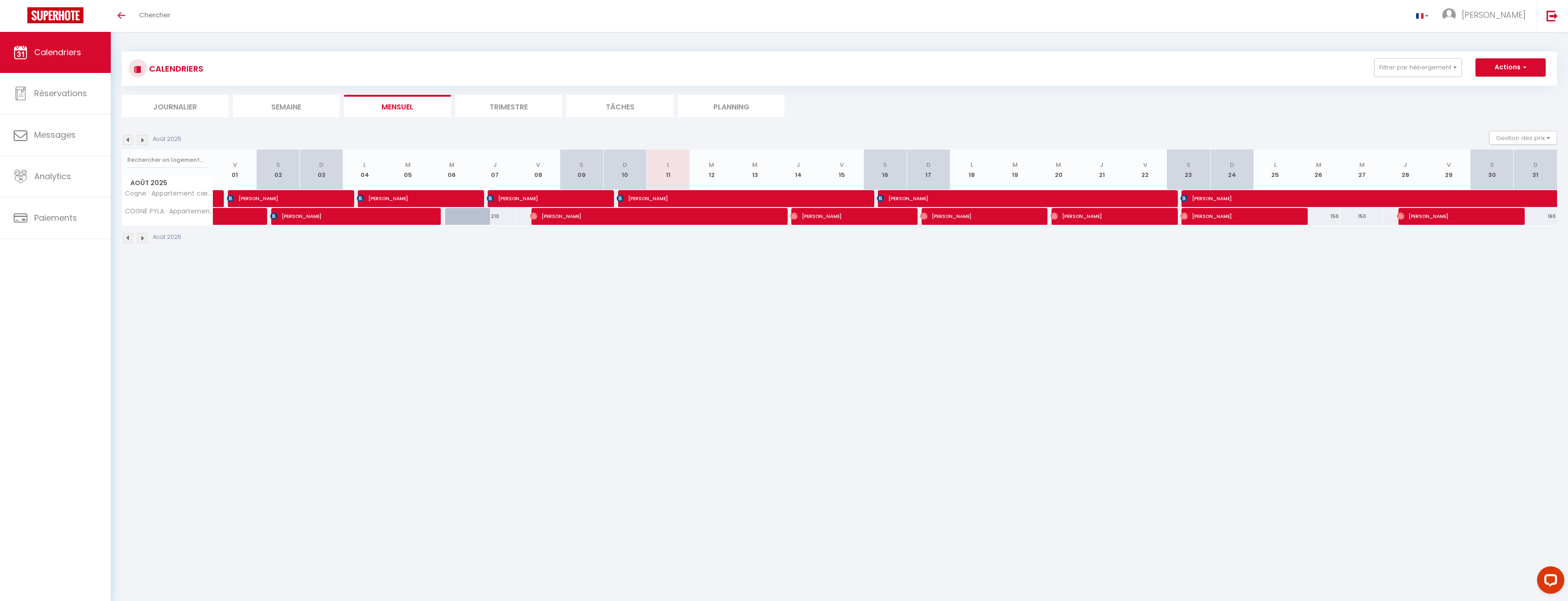
click at [128, 139] on img at bounding box center [128, 140] width 10 height 10
select select
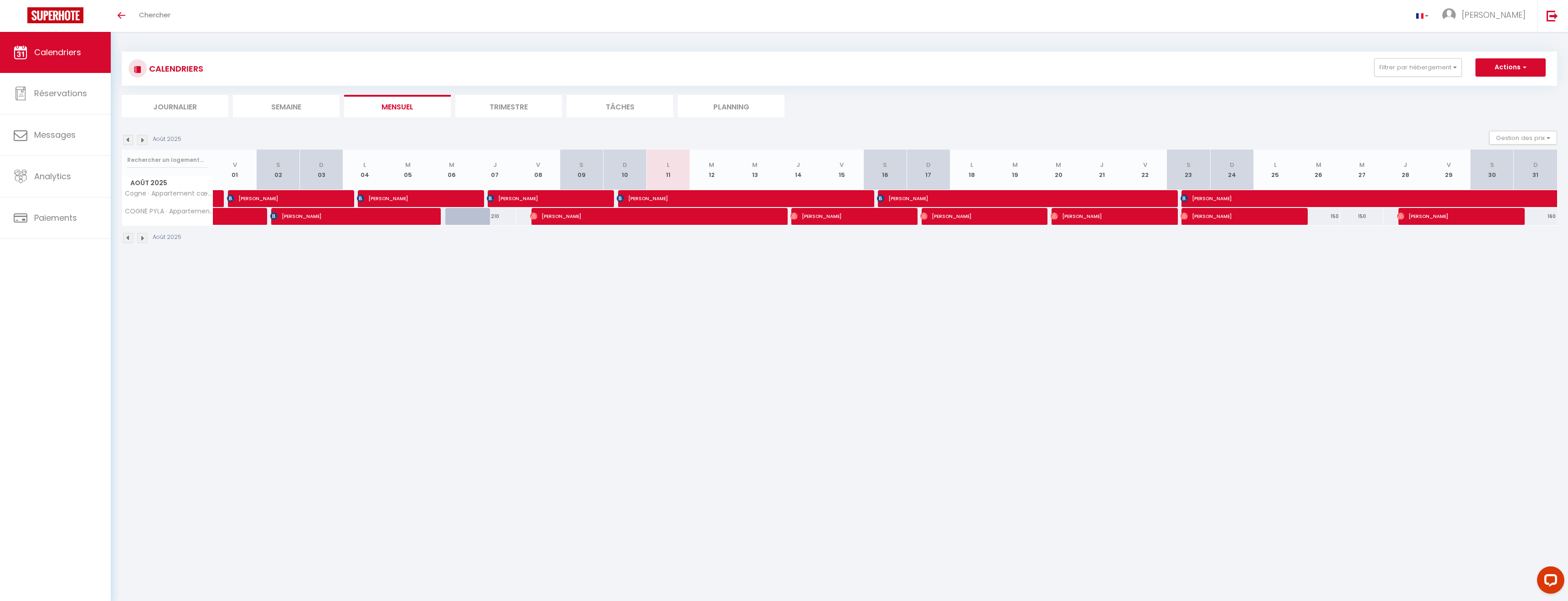
select select
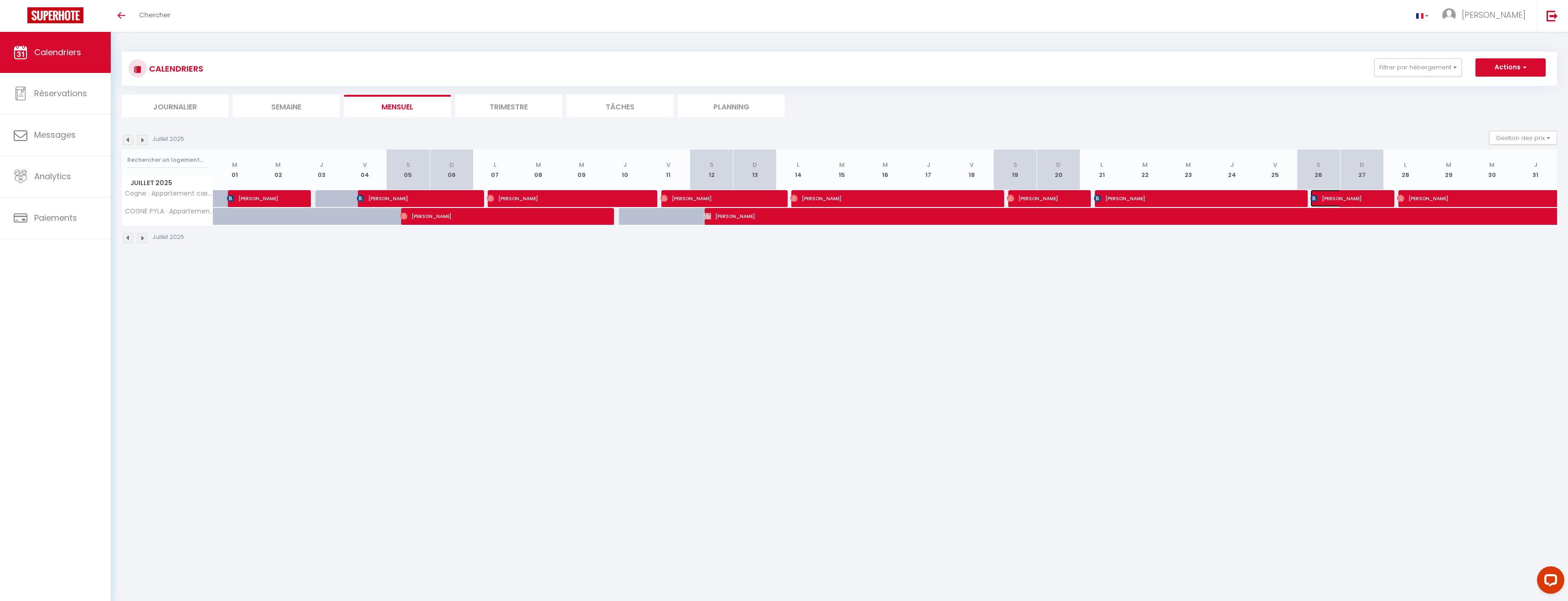
click at [1348, 197] on span "[PERSON_NAME]" at bounding box center [1339, 198] width 58 height 17
select select "OK"
select select "0"
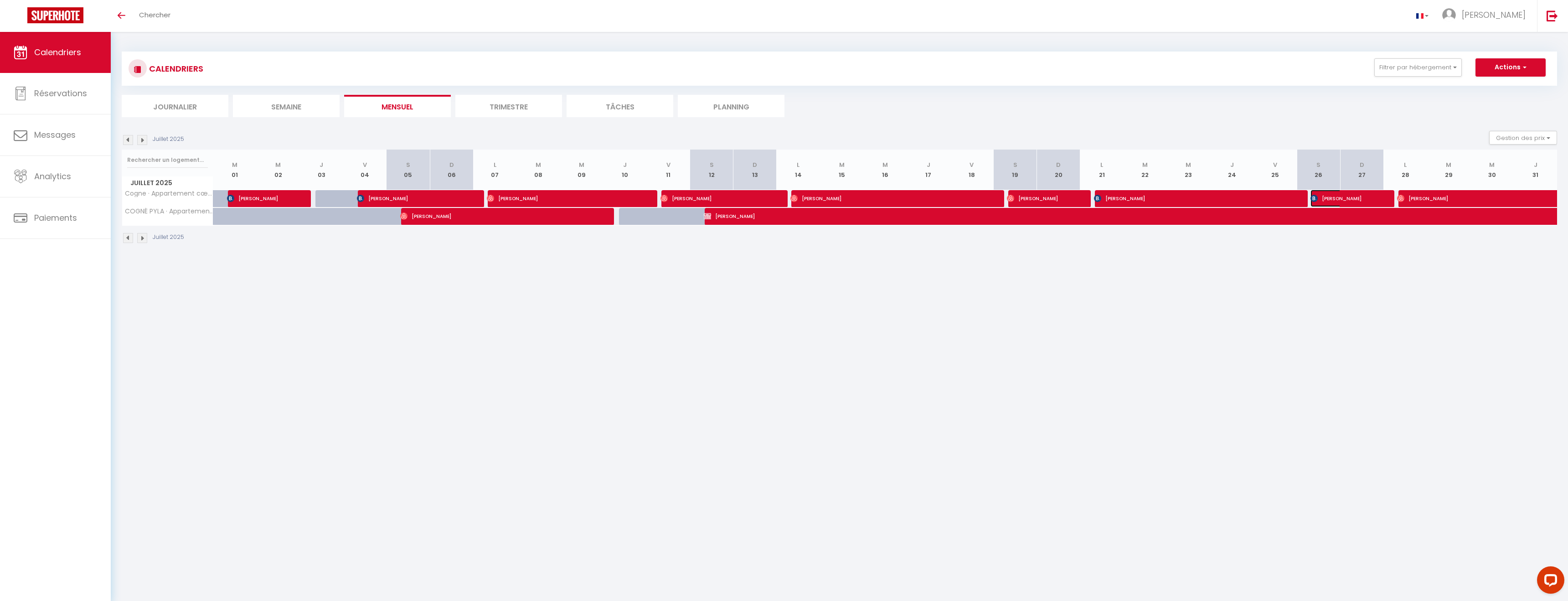
select select "1"
select select
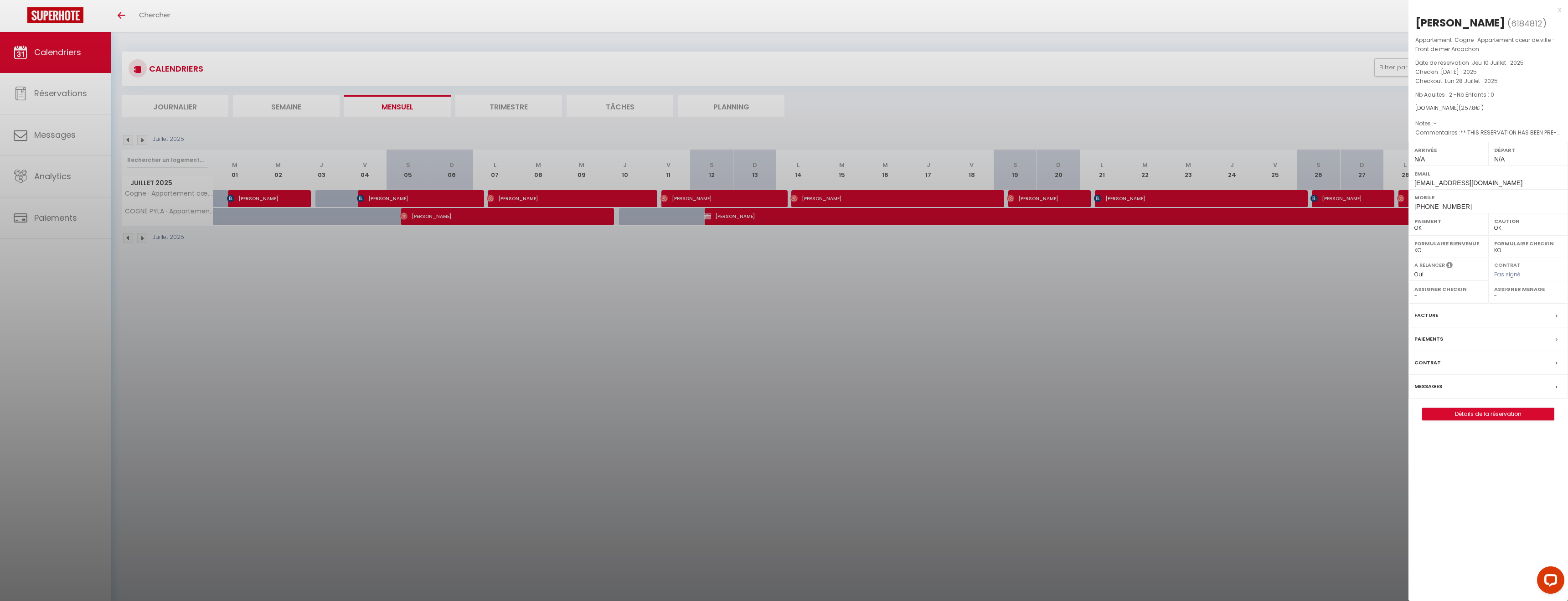
click at [1133, 194] on div at bounding box center [784, 300] width 1568 height 601
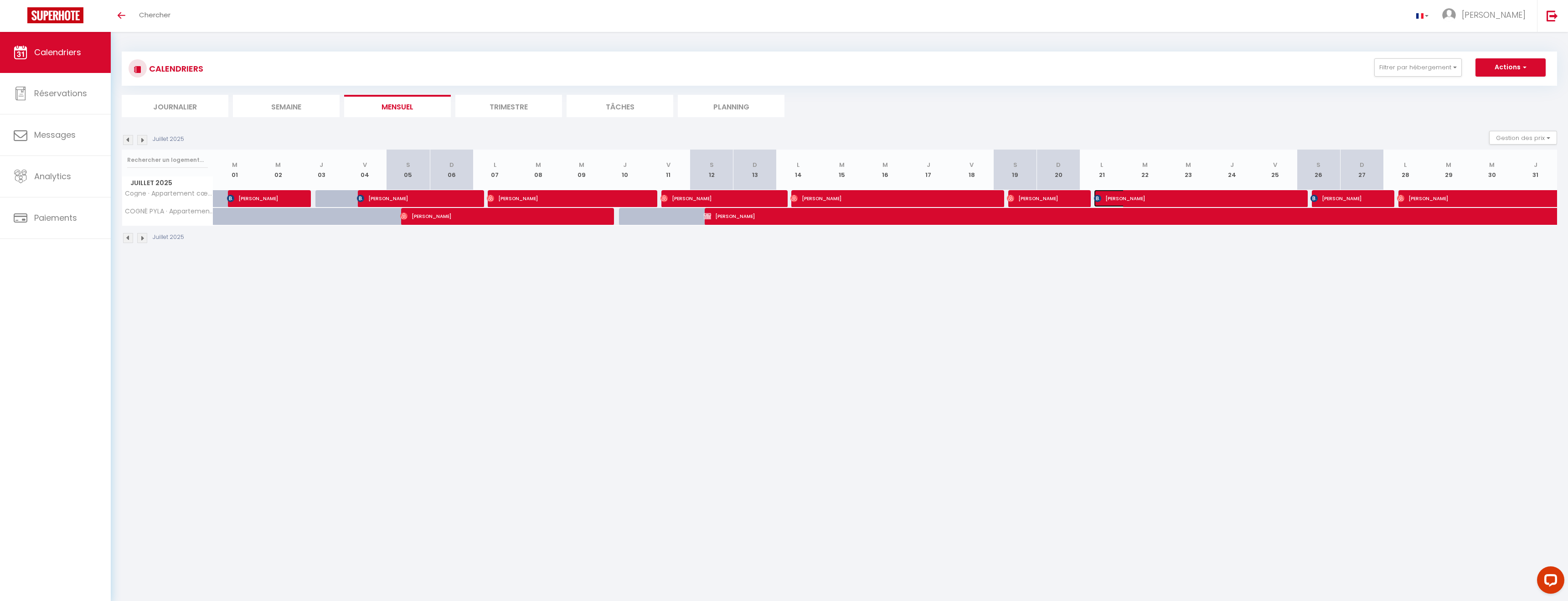
click at [1133, 194] on span "[PERSON_NAME]" at bounding box center [1188, 198] width 188 height 17
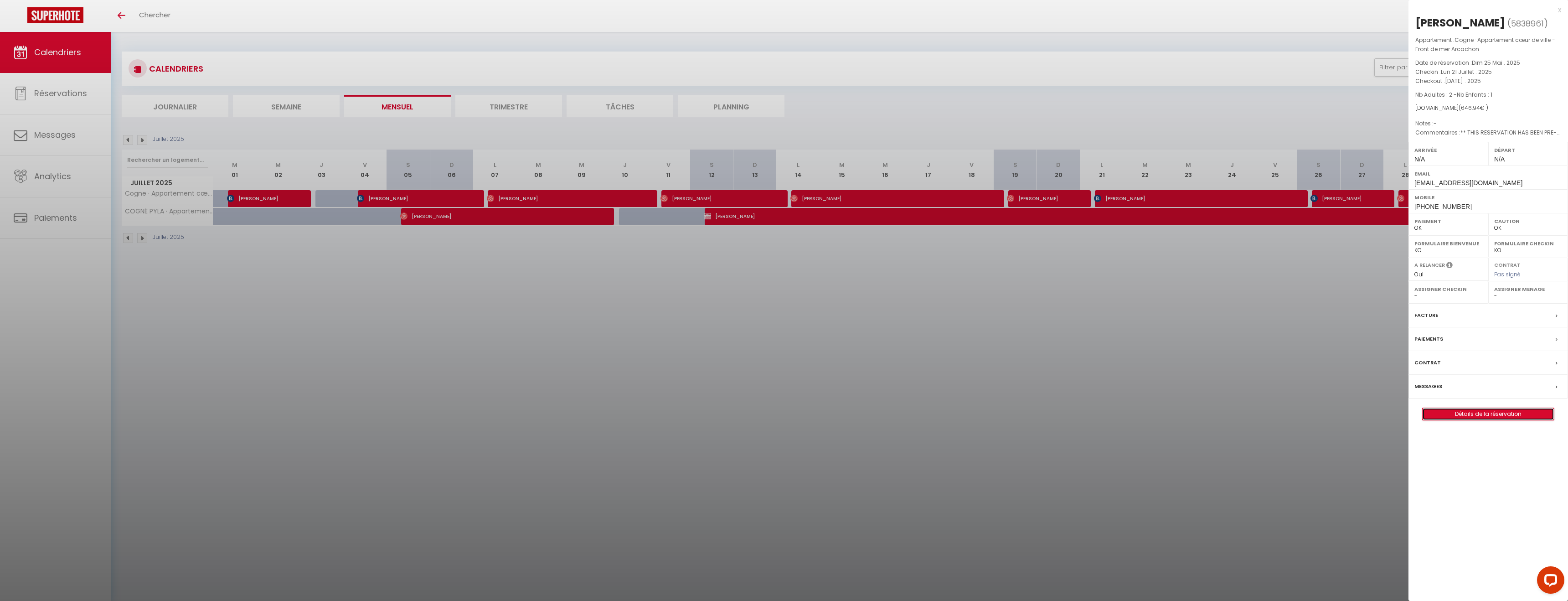
click at [1490, 420] on link "Détails de la réservation" at bounding box center [1488, 414] width 131 height 12
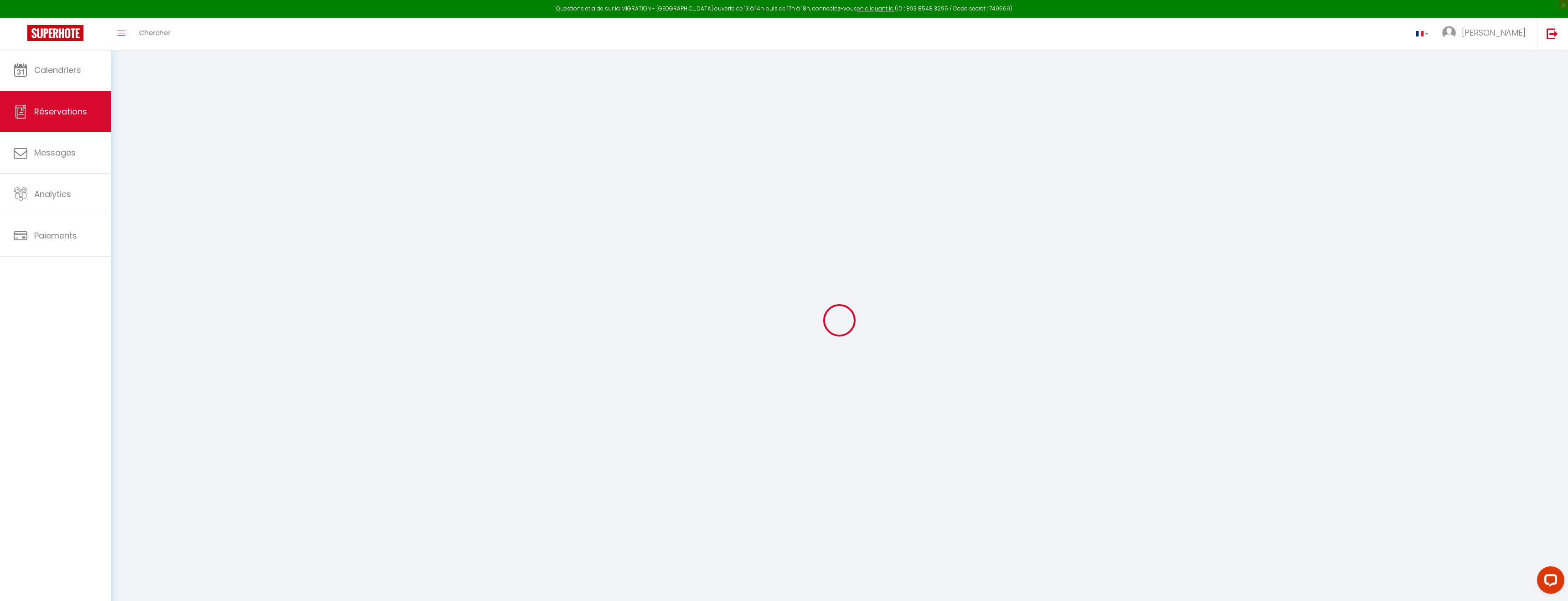
select select
checkbox input "false"
select select
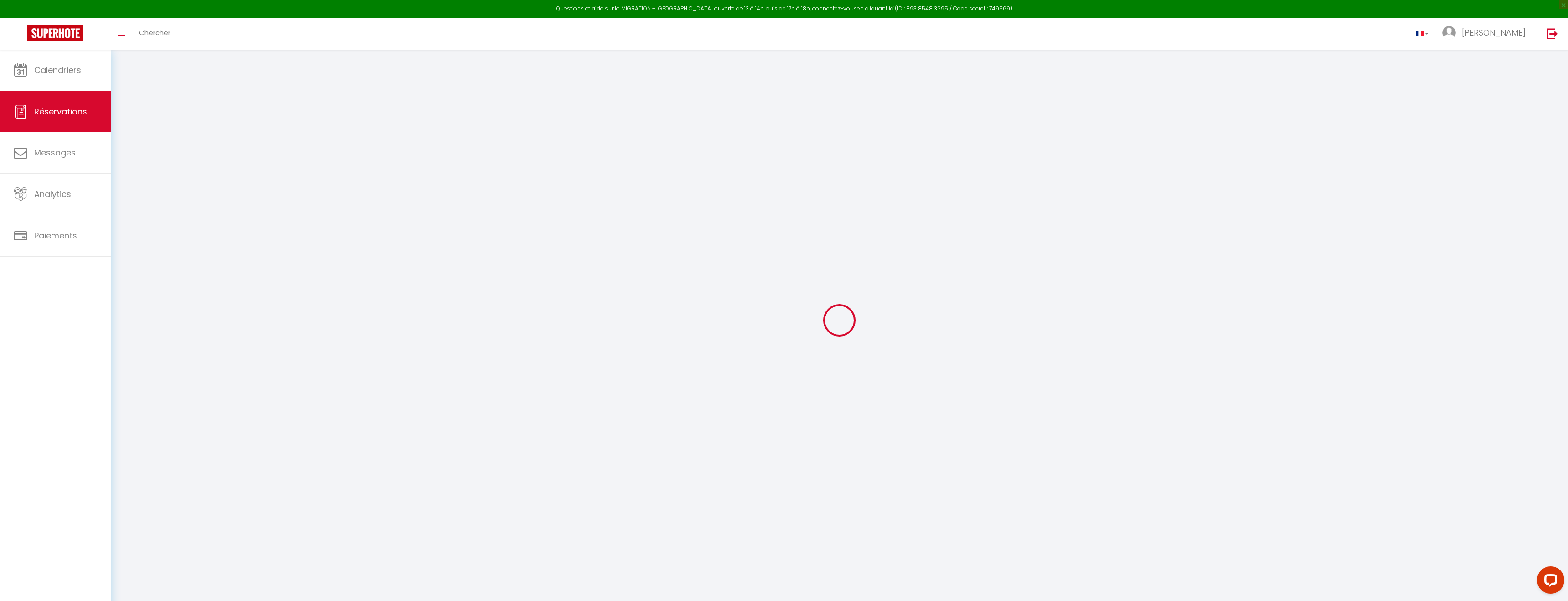
checkbox input "false"
select select
checkbox input "false"
type textarea "** THIS RESERVATION HAS BEEN PRE-PAID ** BOOKING NOTE : Payment charge is EUR 9…"
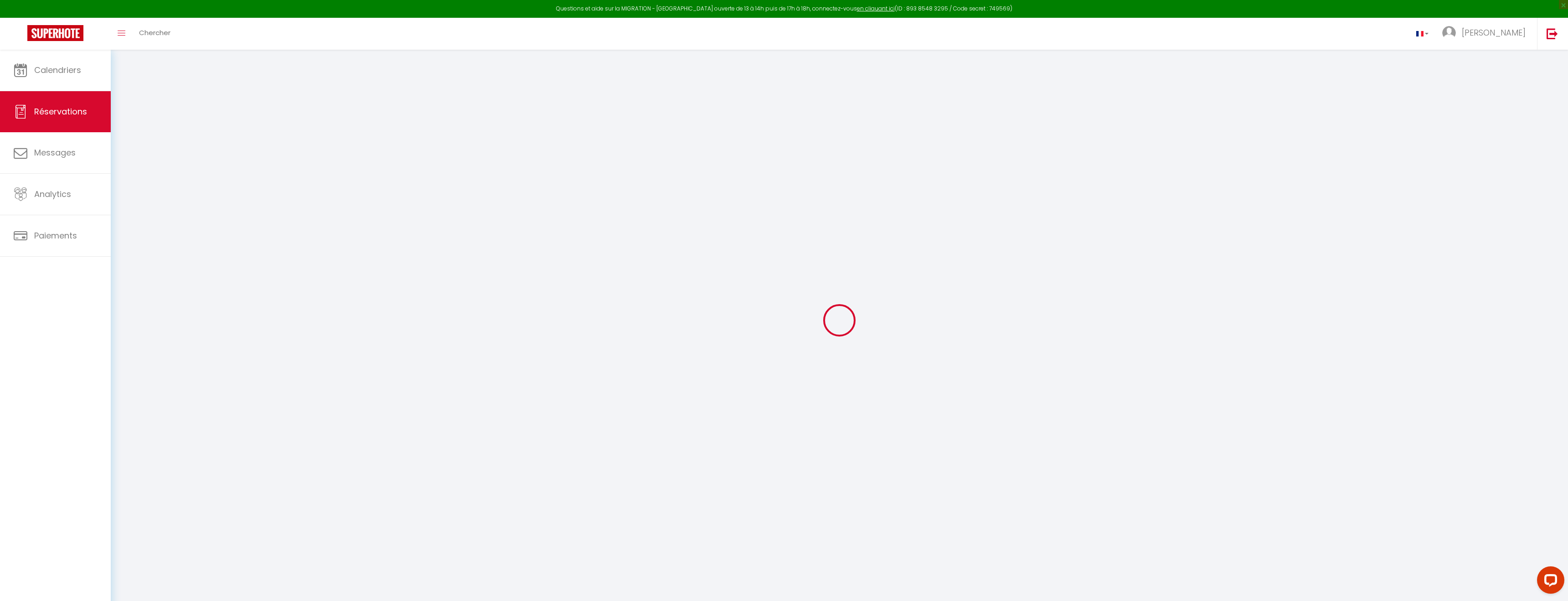
type input "60"
type input "28.14"
select select
checkbox input "false"
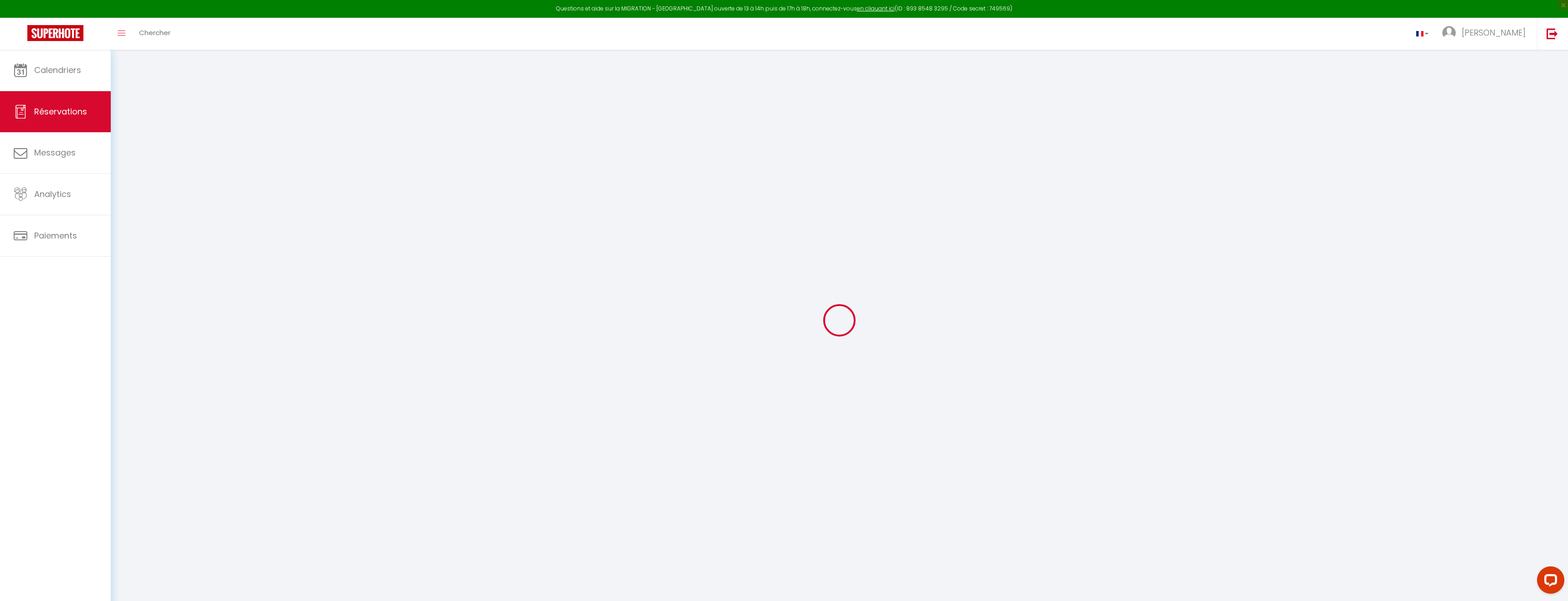
select select
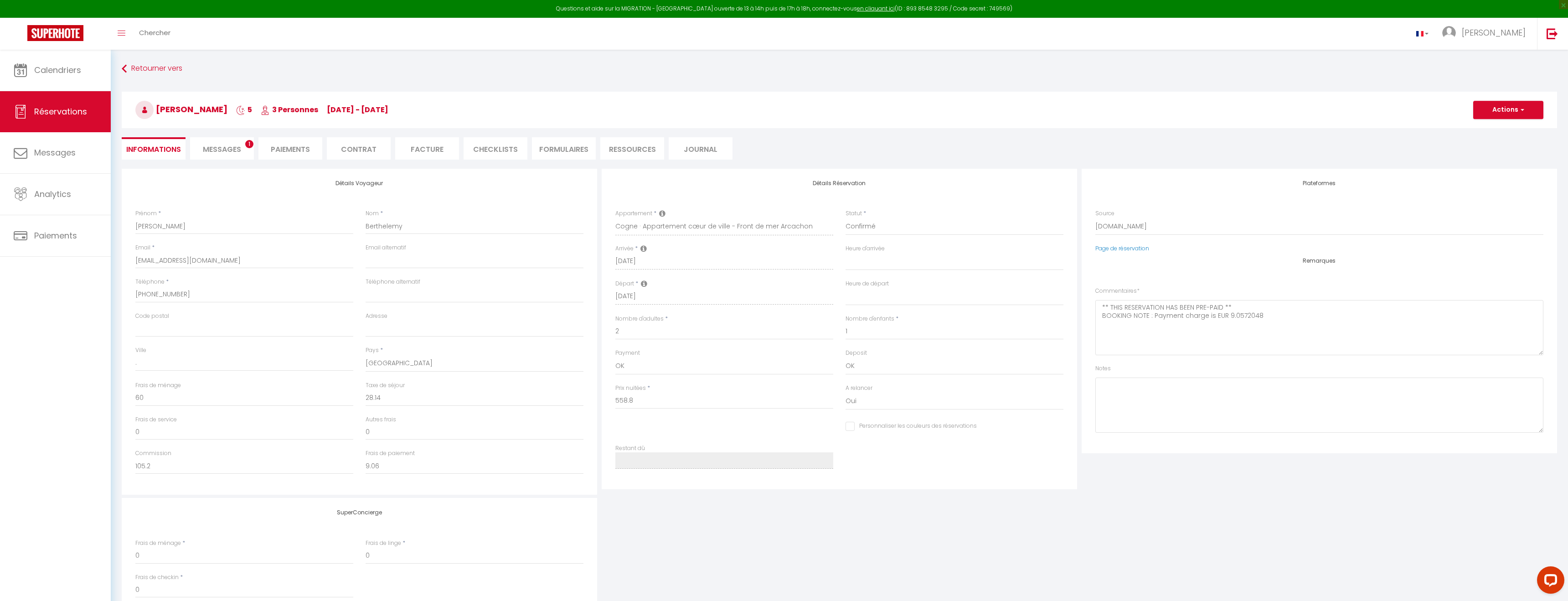
click at [294, 152] on li "Paiements" at bounding box center [290, 148] width 64 height 22
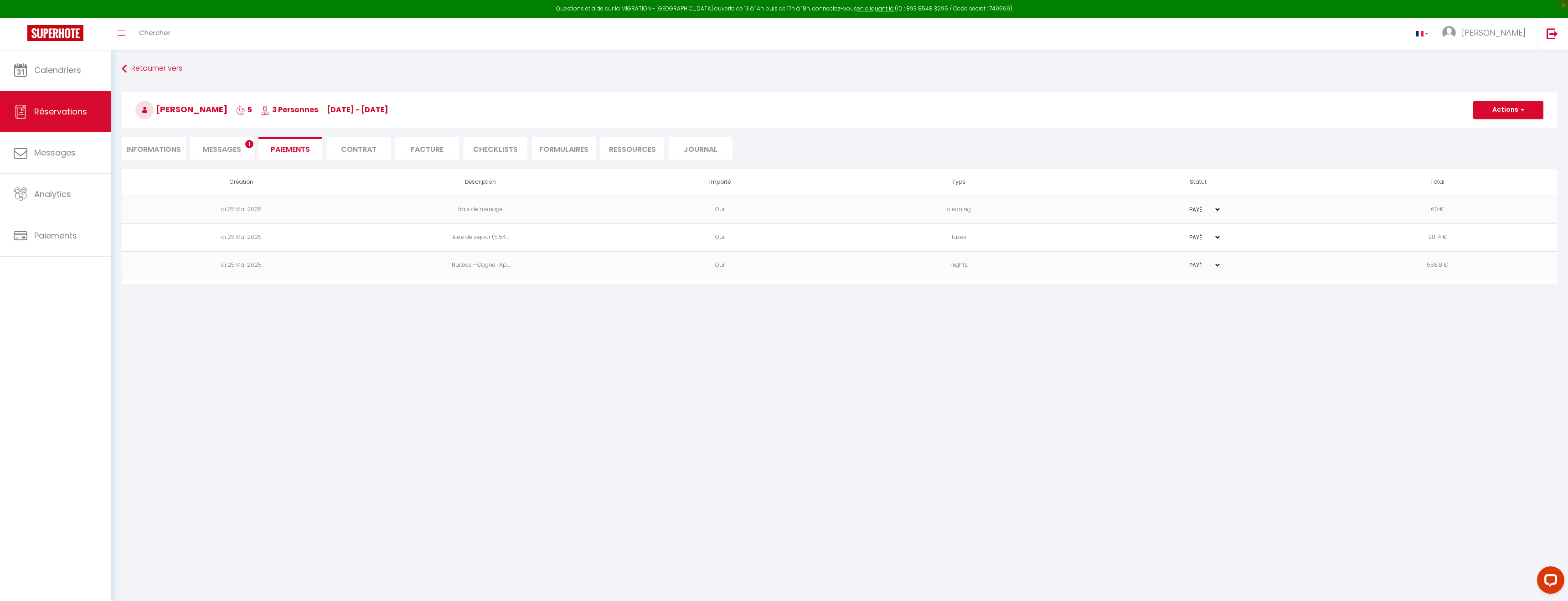
click at [346, 150] on li "Contrat" at bounding box center [359, 148] width 64 height 22
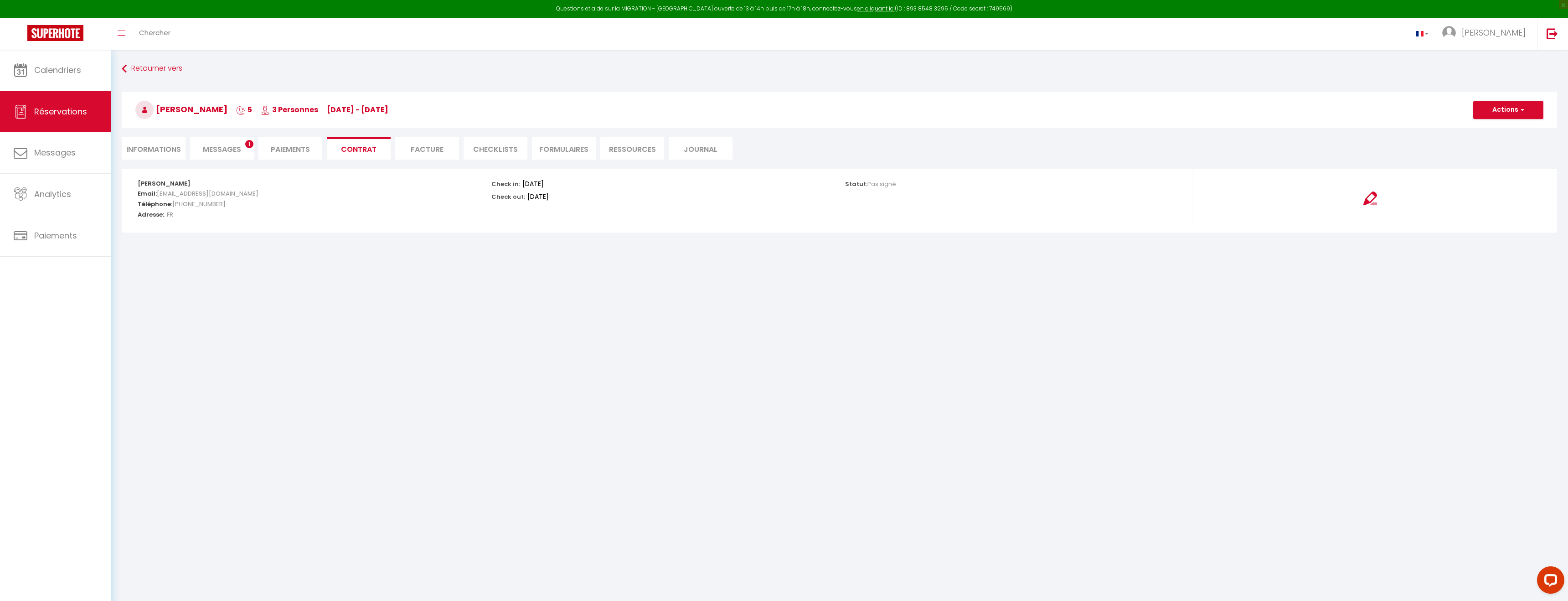
click at [427, 153] on li "Facture" at bounding box center [427, 148] width 64 height 22
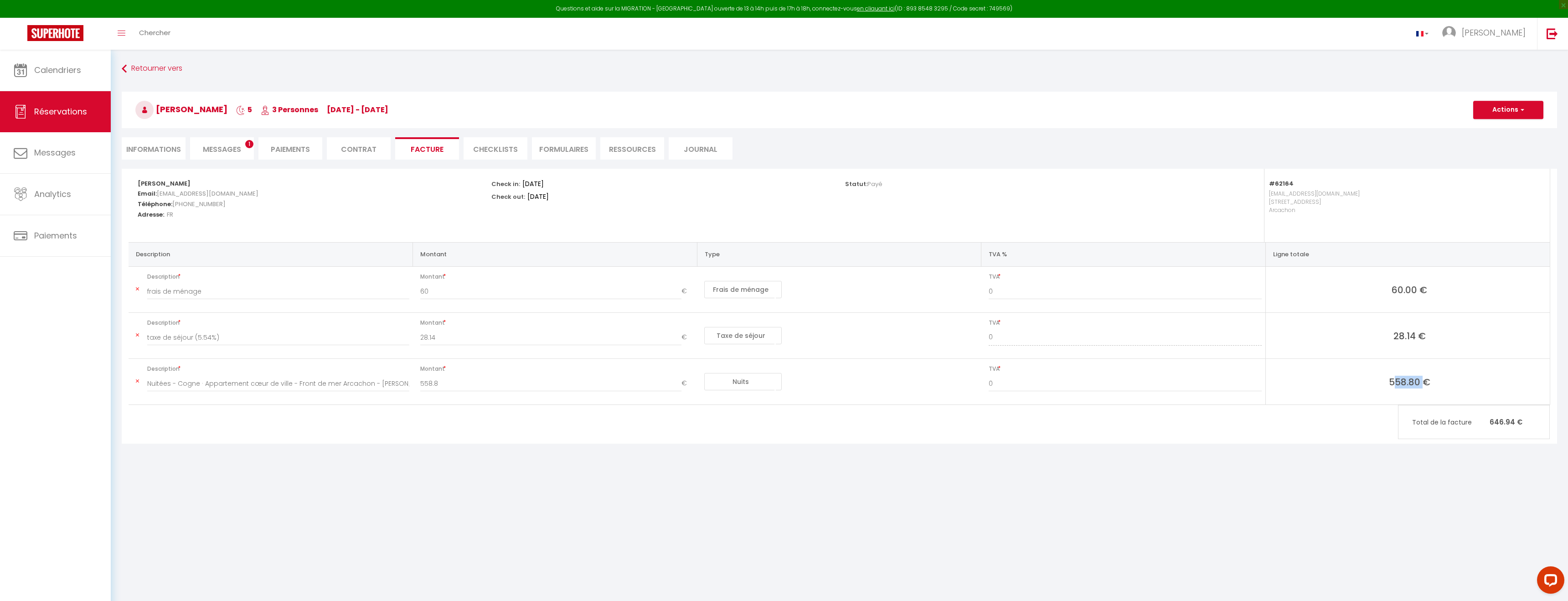
drag, startPoint x: 1391, startPoint y: 381, endPoint x: 1418, endPoint y: 381, distance: 27.0
click at [1418, 381] on span "558.80 €" at bounding box center [1410, 381] width 273 height 12
click at [299, 144] on li "Paiements" at bounding box center [290, 148] width 64 height 22
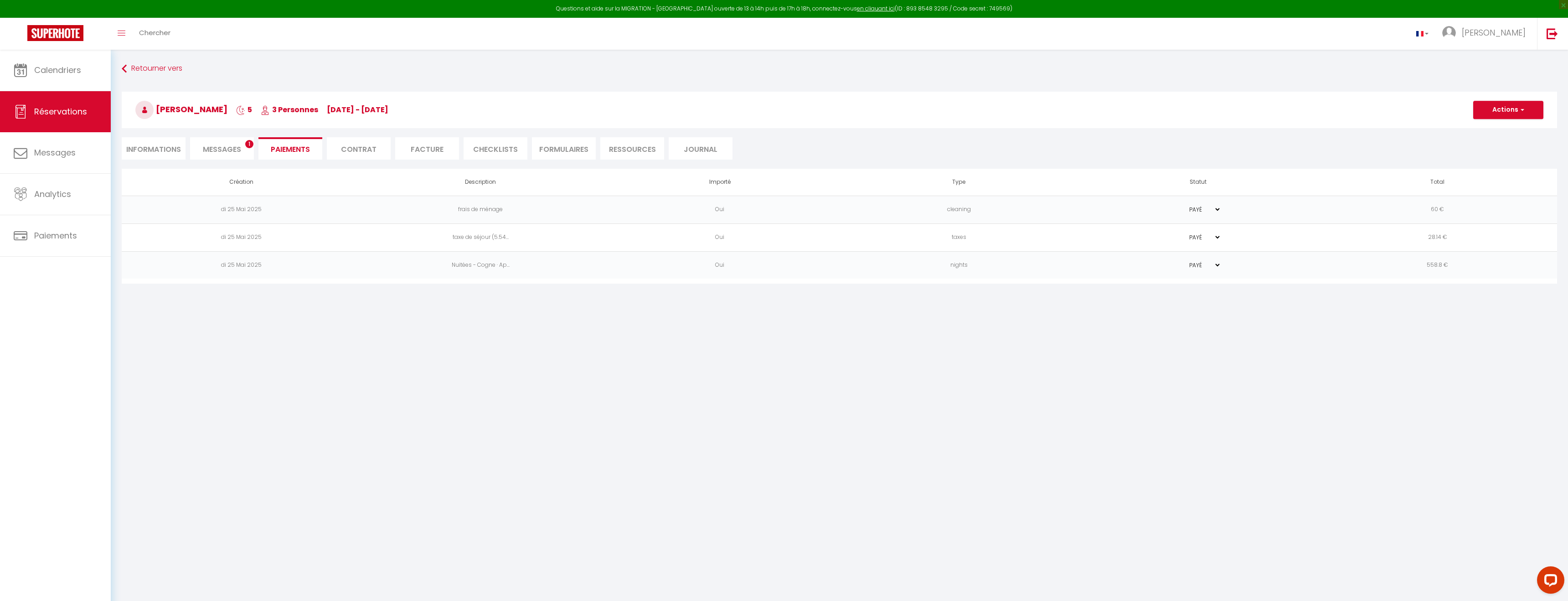
click at [431, 148] on li "Facture" at bounding box center [427, 148] width 64 height 22
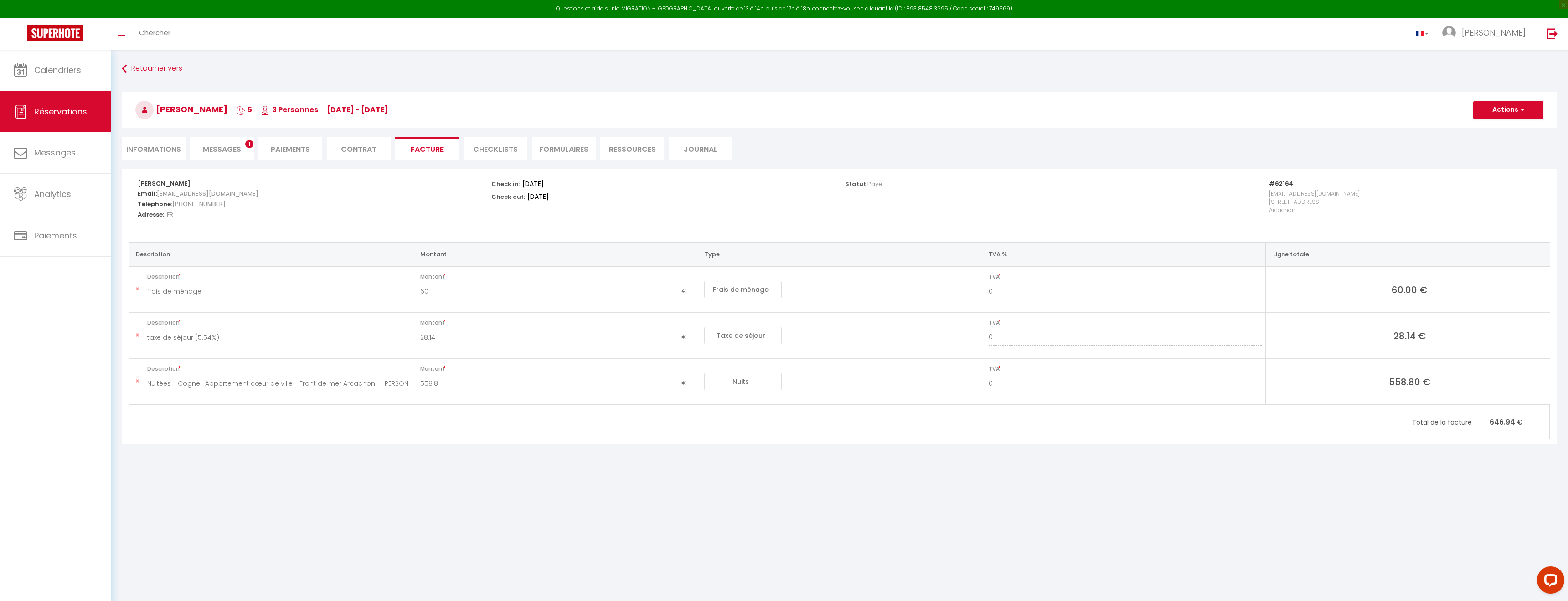
click at [166, 144] on li "Informations" at bounding box center [153, 148] width 64 height 22
select select
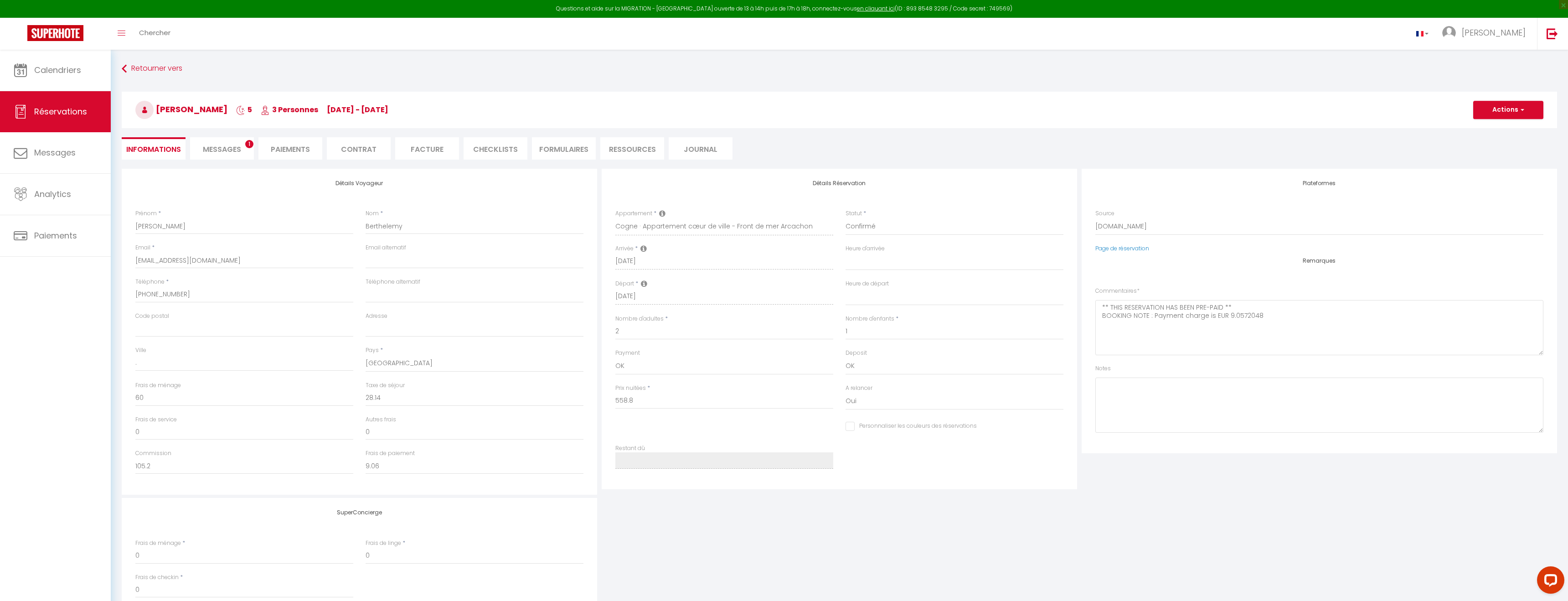
click at [644, 150] on li "Ressources" at bounding box center [632, 148] width 64 height 22
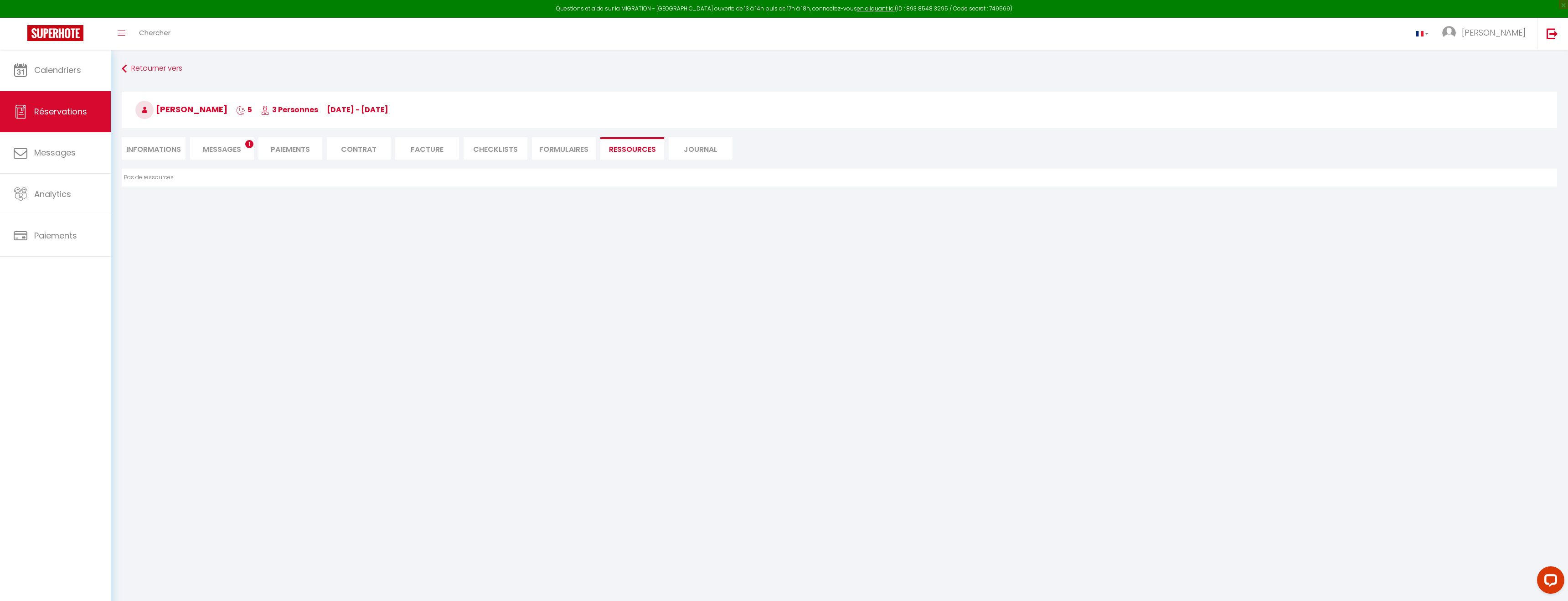
click at [702, 144] on li "Journal" at bounding box center [700, 148] width 64 height 22
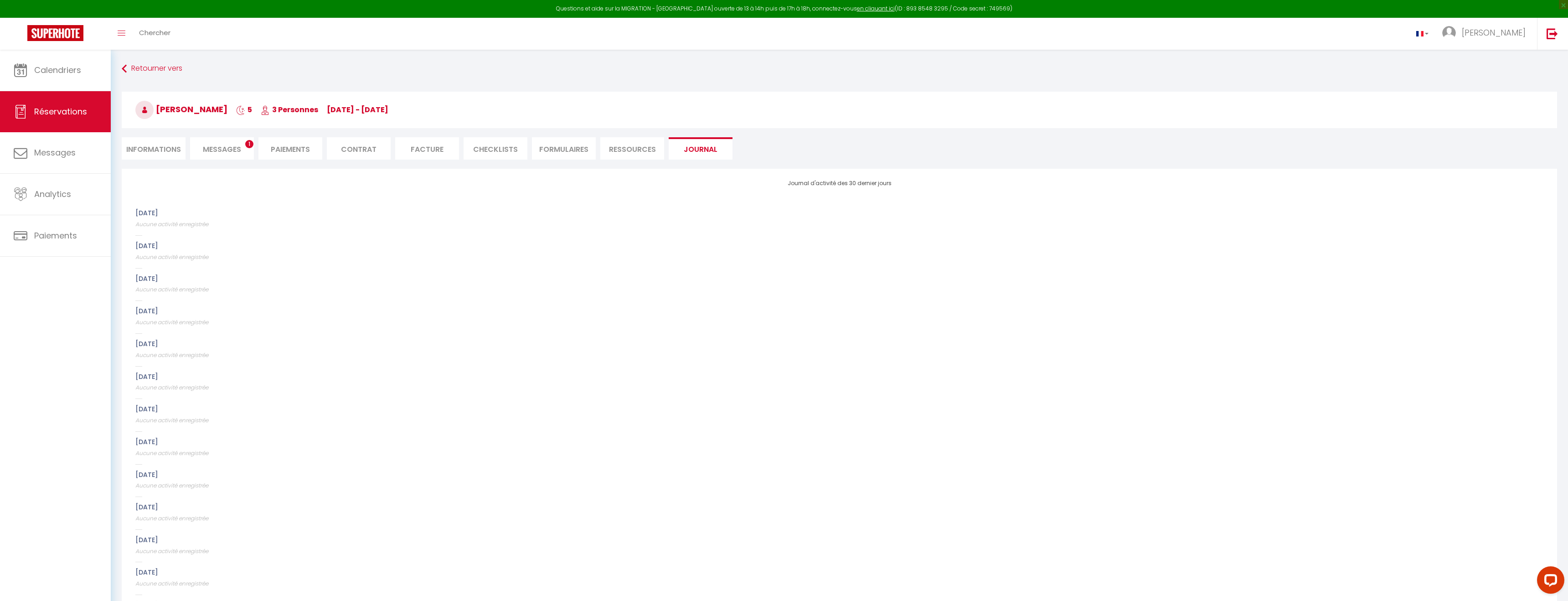
click at [504, 148] on li "CHECKLISTS" at bounding box center [495, 148] width 64 height 22
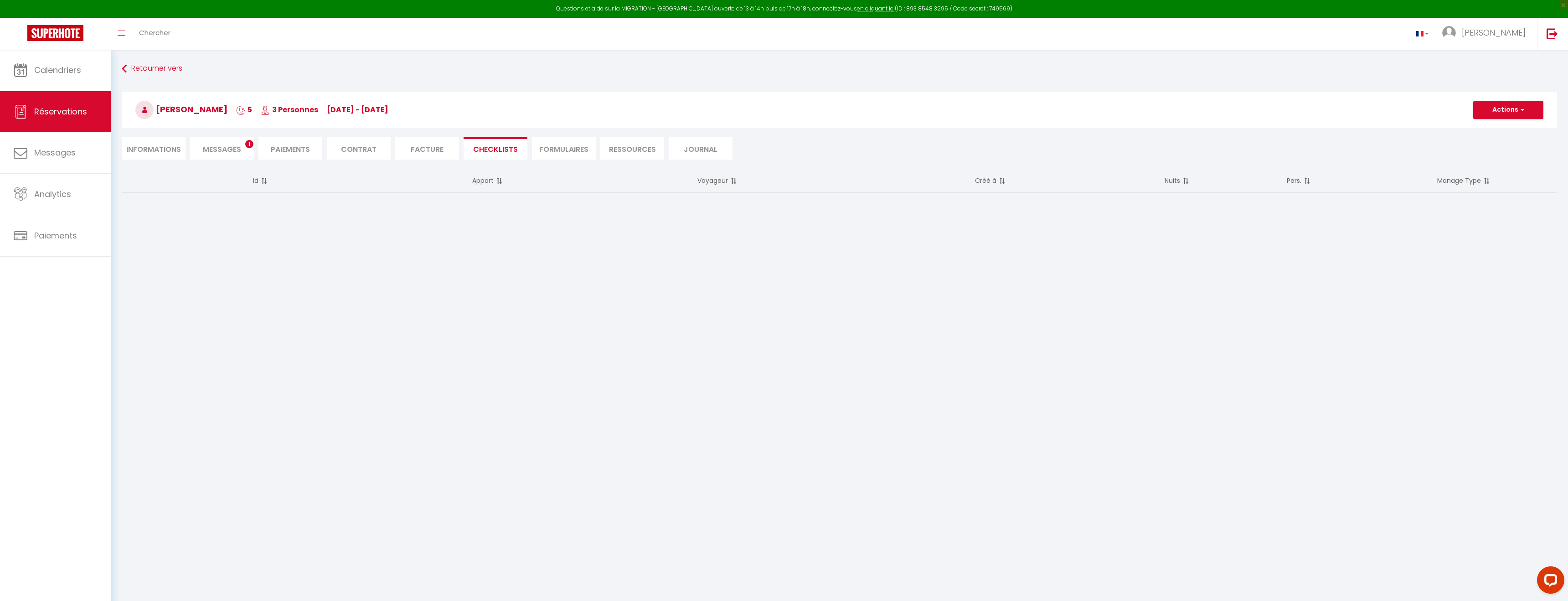
click at [435, 143] on li "Facture" at bounding box center [427, 148] width 64 height 22
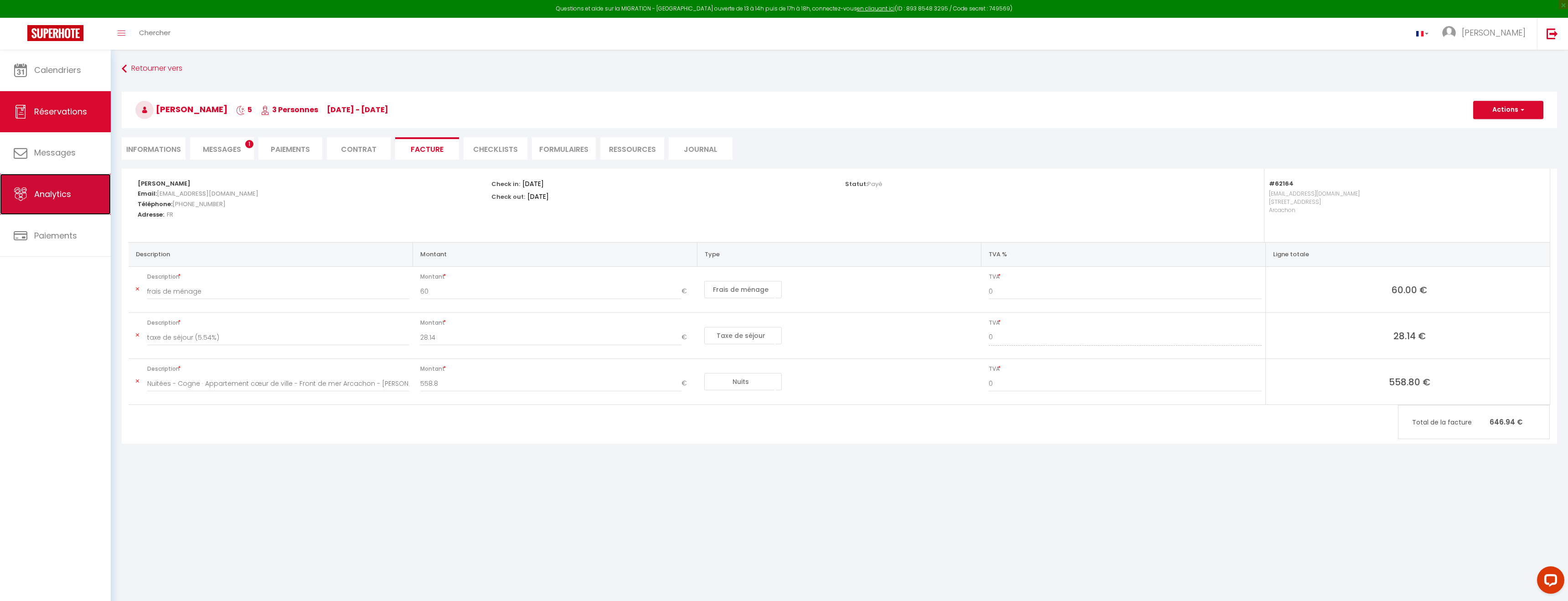
click at [62, 188] on span "Analytics" at bounding box center [52, 194] width 37 height 12
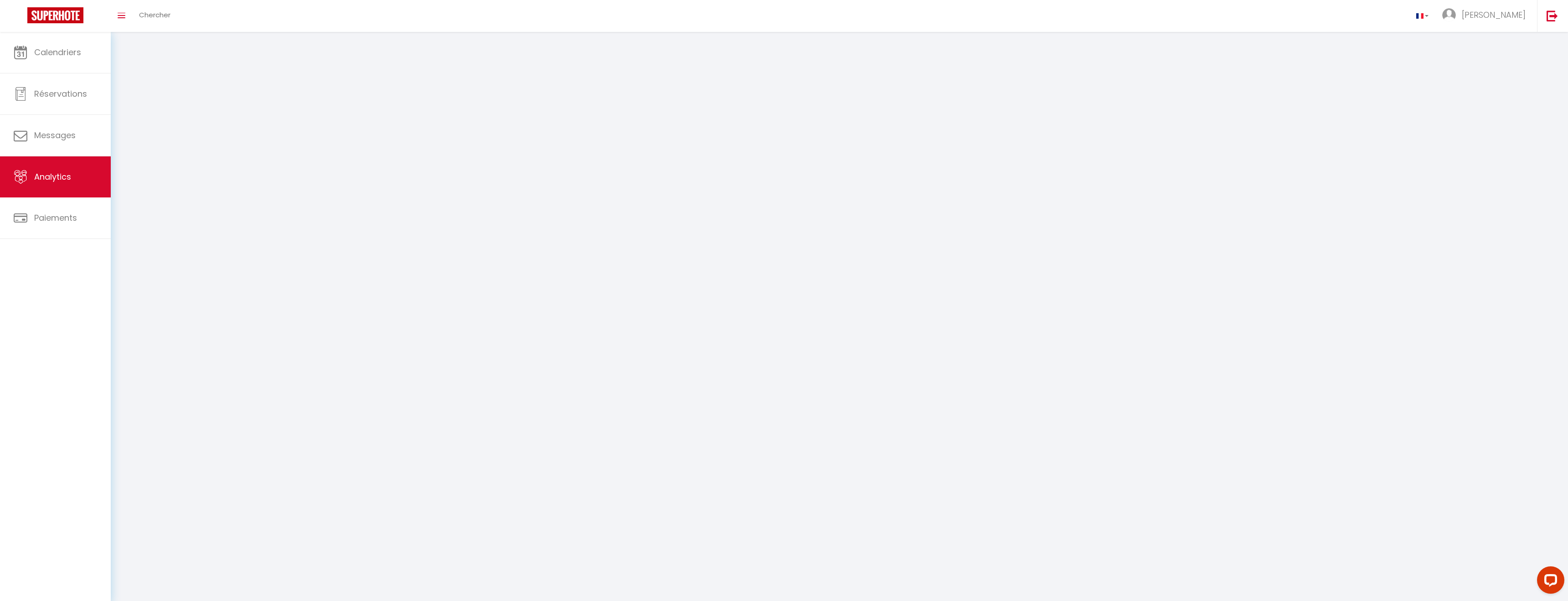
select select "2025"
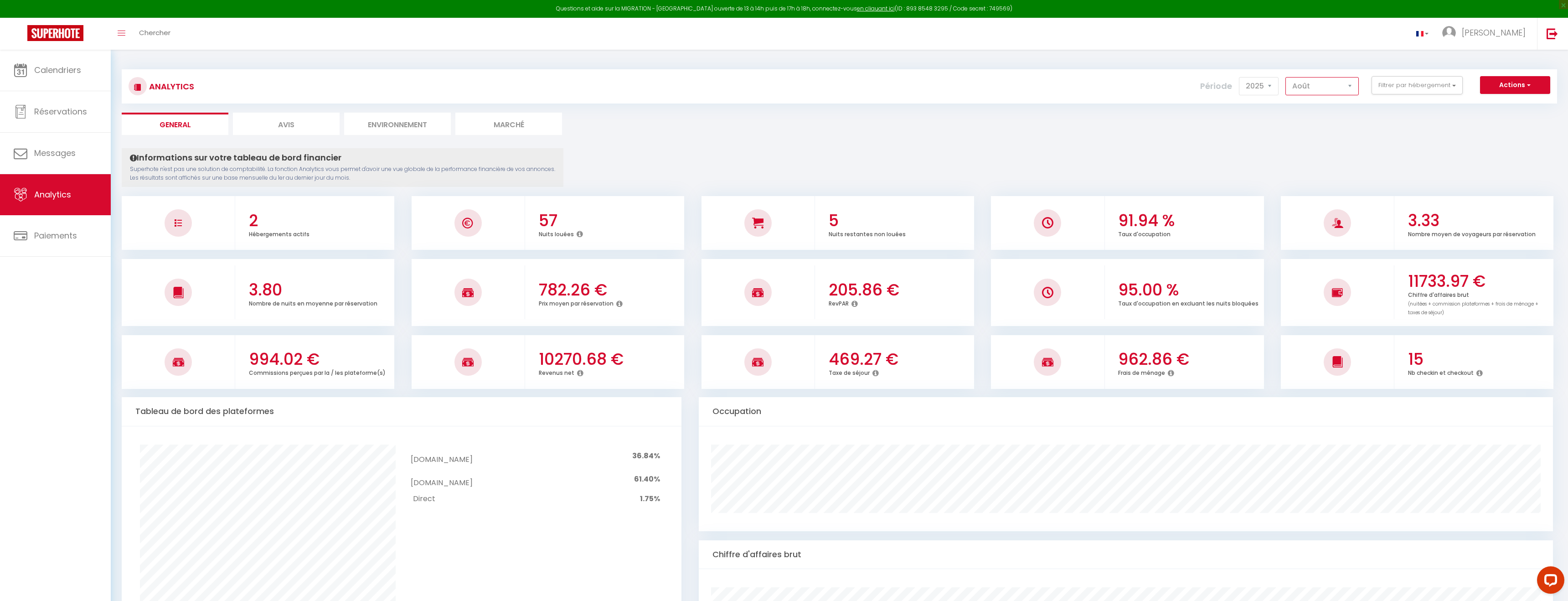
click at [1353, 85] on select "[PERSON_NAME] Mars Avril Mai Juin Juillet Août Septembre Octobre Novembre Décem…" at bounding box center [1322, 86] width 74 height 18
select select "9"
click at [1418, 89] on button "Filtrer par hébergement" at bounding box center [1417, 85] width 91 height 18
click at [1387, 162] on Arcachon "checkbox" at bounding box center [1443, 157] width 118 height 9
checkbox Arcachon "true"
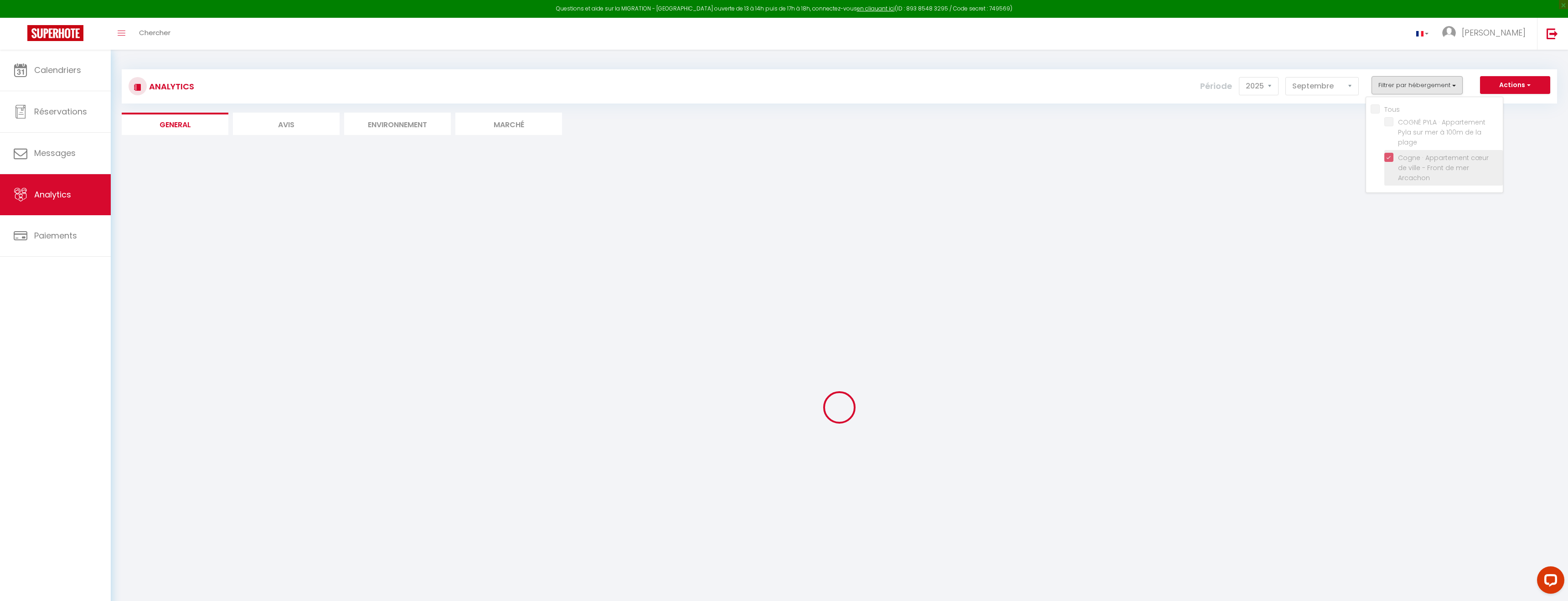
checkbox plage "false"
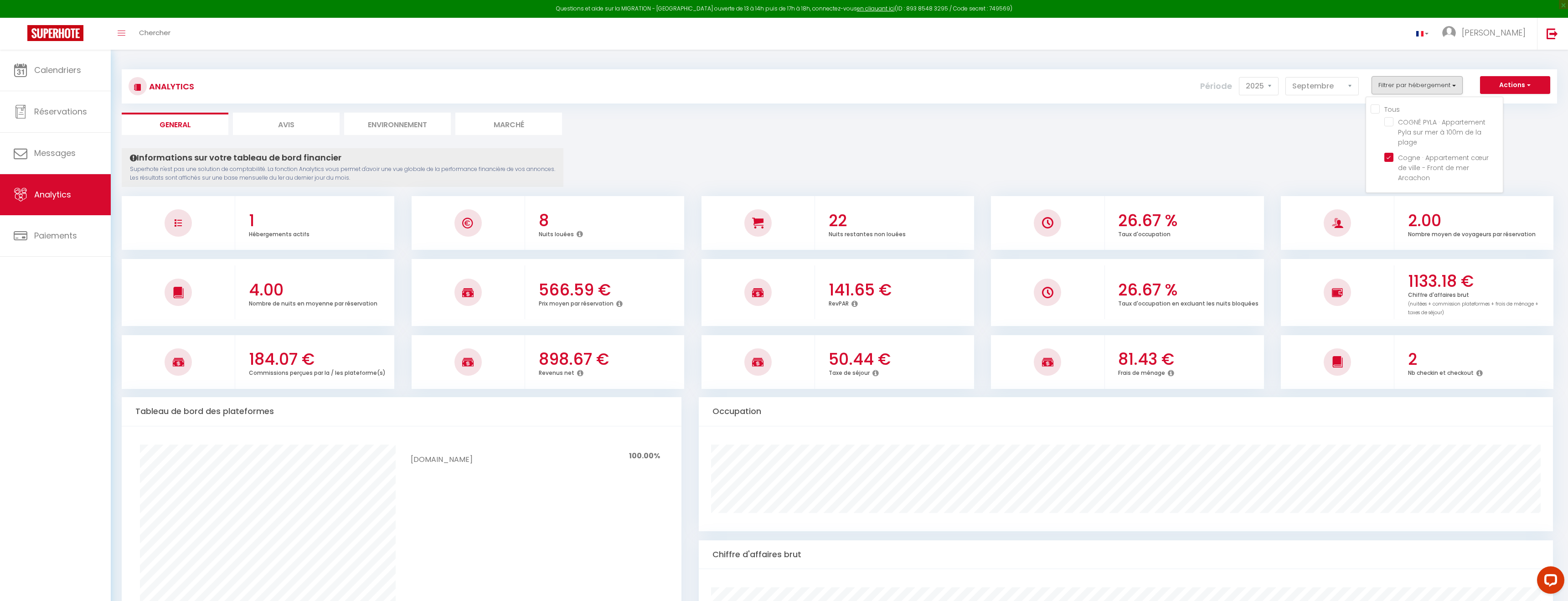
click at [1435, 90] on button "Filtrer par hébergement" at bounding box center [1417, 85] width 91 height 18
click at [1349, 94] on select "[PERSON_NAME] Mars Avril Mai Juin Juillet Août Septembre Octobre Novembre Décem…" at bounding box center [1322, 86] width 74 height 18
select select "7"
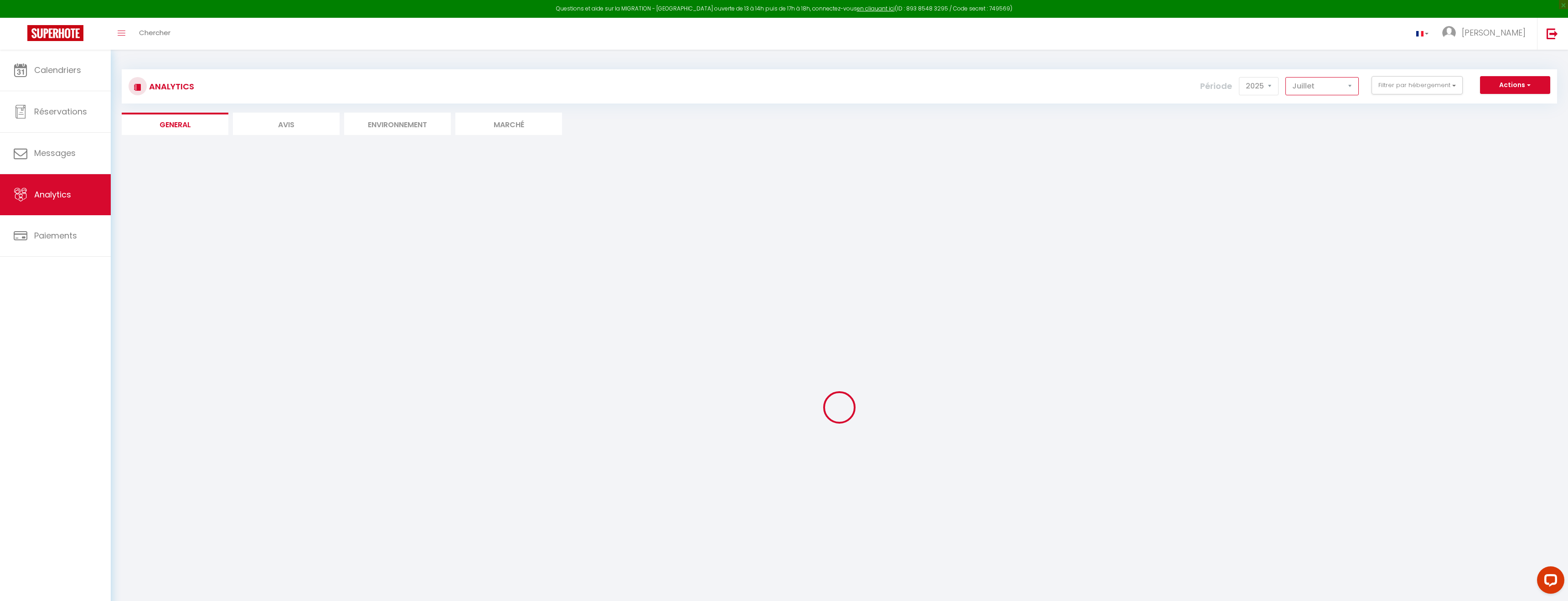
checkbox plage "false"
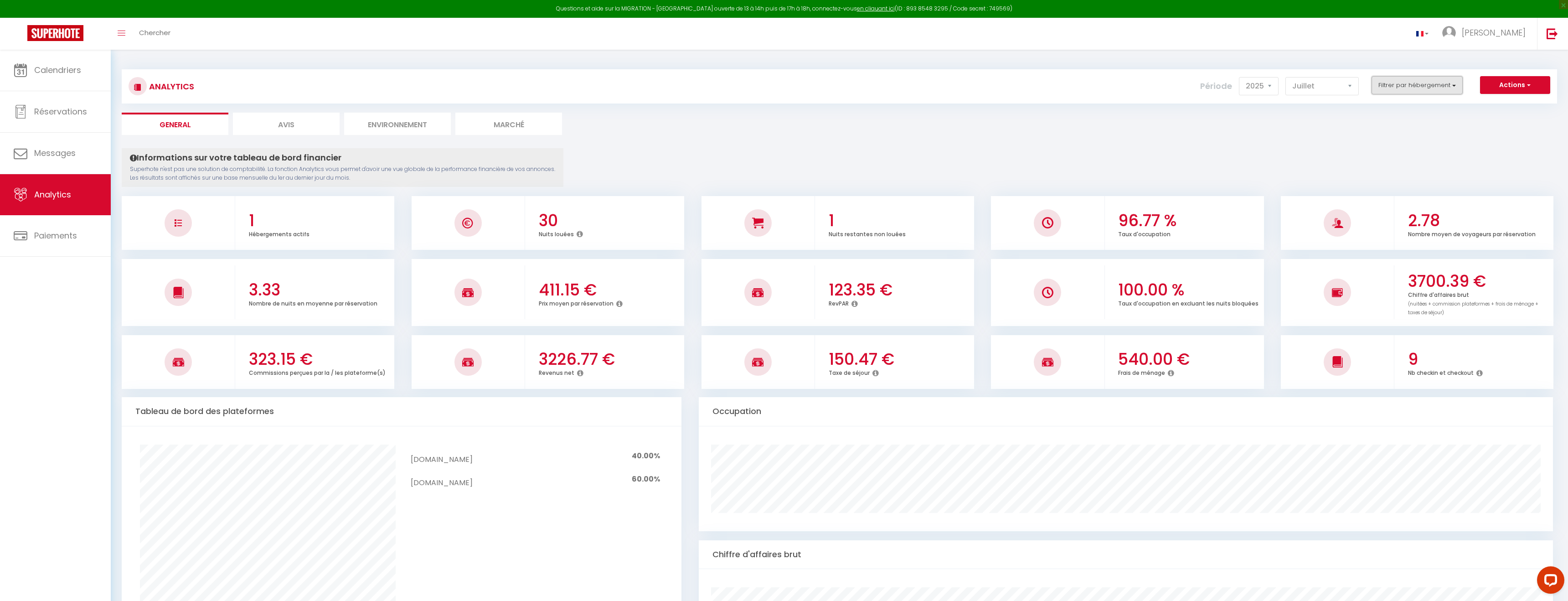
click at [1446, 85] on button "Filtrer par hébergement" at bounding box center [1417, 85] width 91 height 18
